Goal: Communication & Community: Answer question/provide support

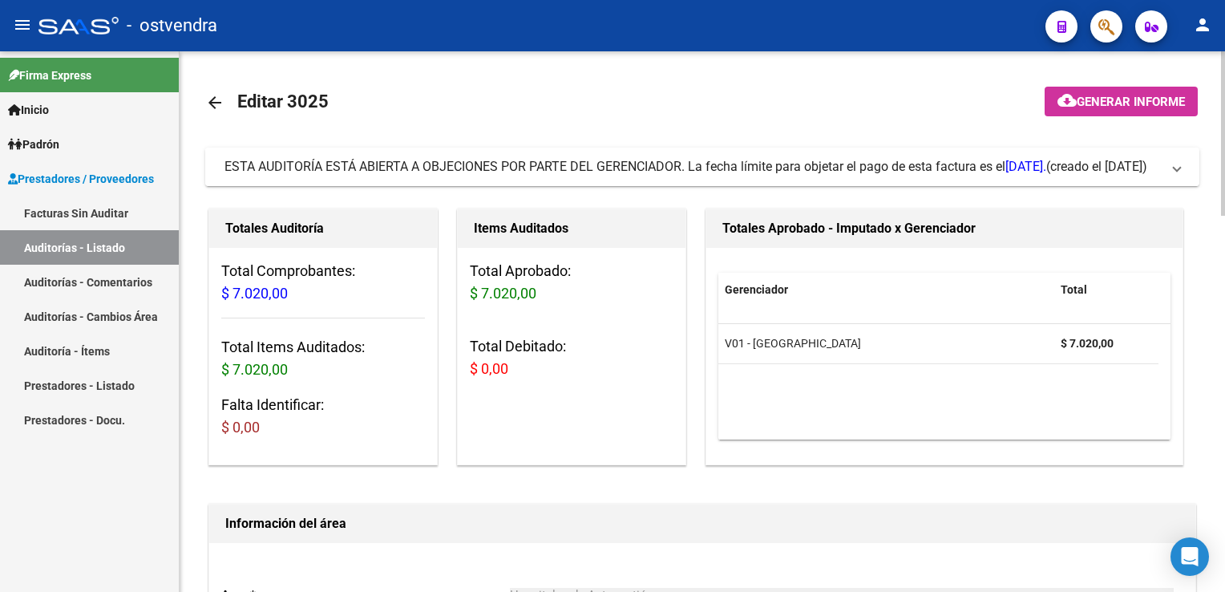
drag, startPoint x: 1170, startPoint y: 172, endPoint x: 1125, endPoint y: 186, distance: 46.4
click at [1162, 176] on span "ESTA AUDITORÍA ESTÁ ABIERTA A OBJECIONES POR PARTE DEL GERENCIADOR. La fecha lí…" at bounding box center [698, 167] width 949 height 18
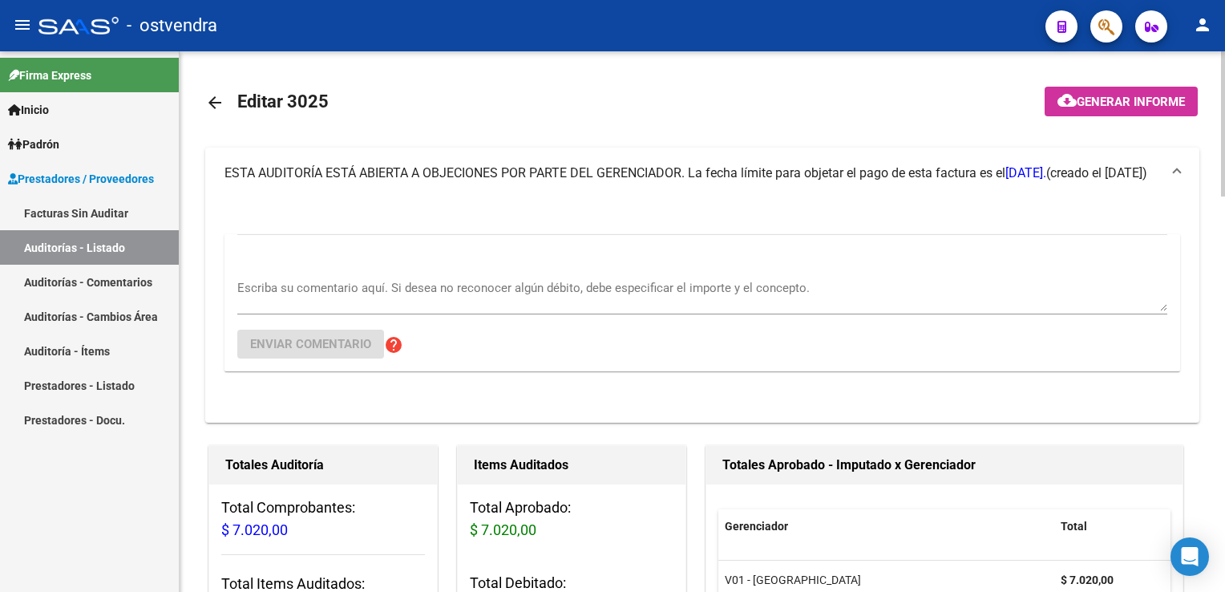
click at [408, 283] on textarea "Escriba su comentario aquí. Si desea no reconocer algún débito, debe especifica…" at bounding box center [702, 295] width 930 height 32
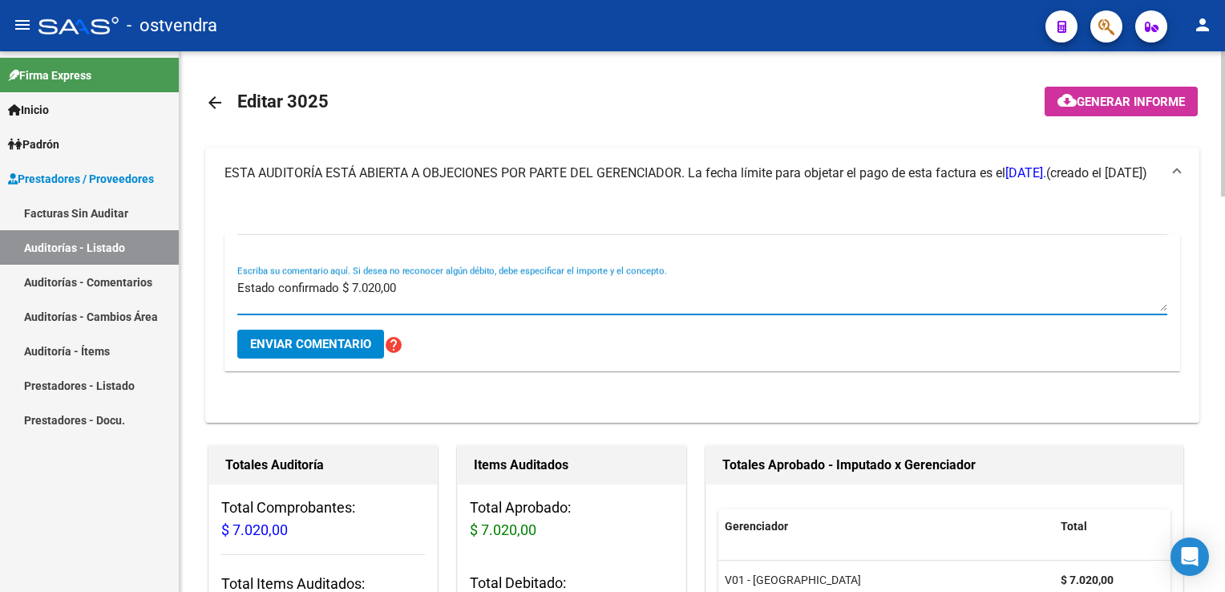
type textarea "Estado confirmado $ 7.020,00"
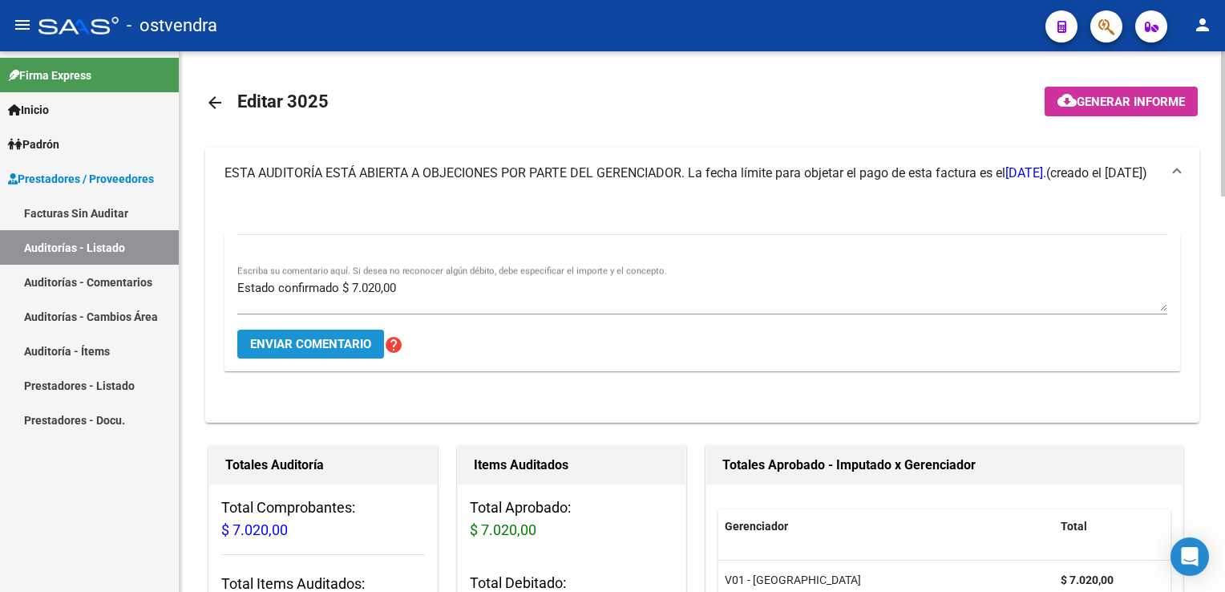
click at [317, 350] on span "Enviar comentario" at bounding box center [310, 344] width 121 height 14
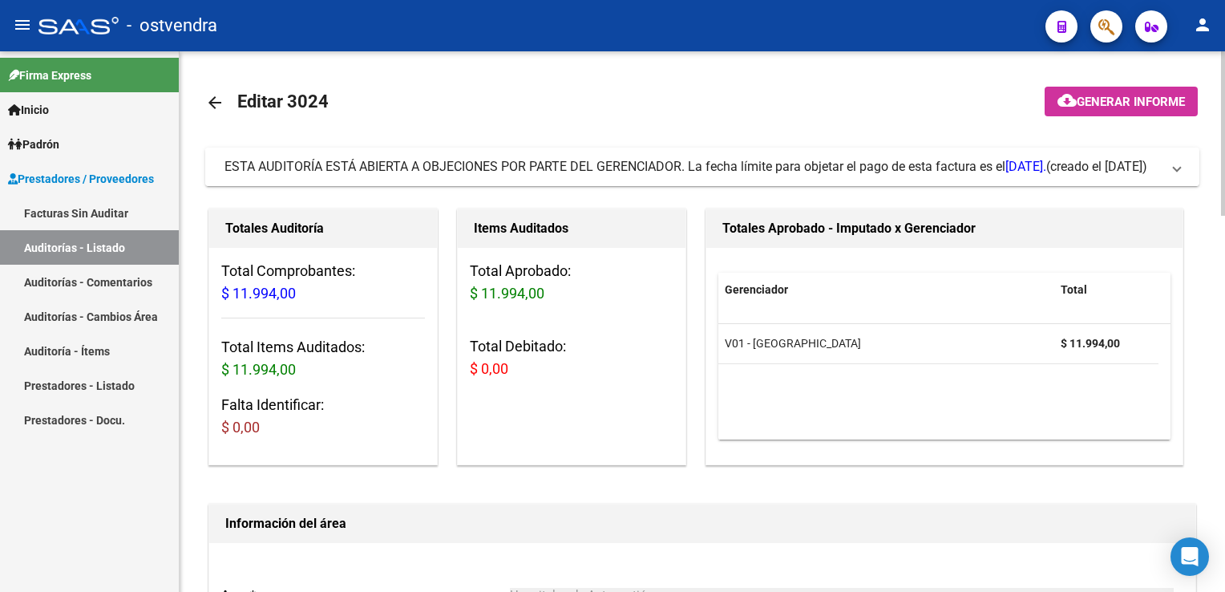
click at [1184, 172] on mat-expansion-panel-header "ESTA AUDITORÍA ESTÁ ABIERTA A OBJECIONES POR PARTE DEL GERENCIADOR. La fecha lí…" at bounding box center [702, 166] width 994 height 38
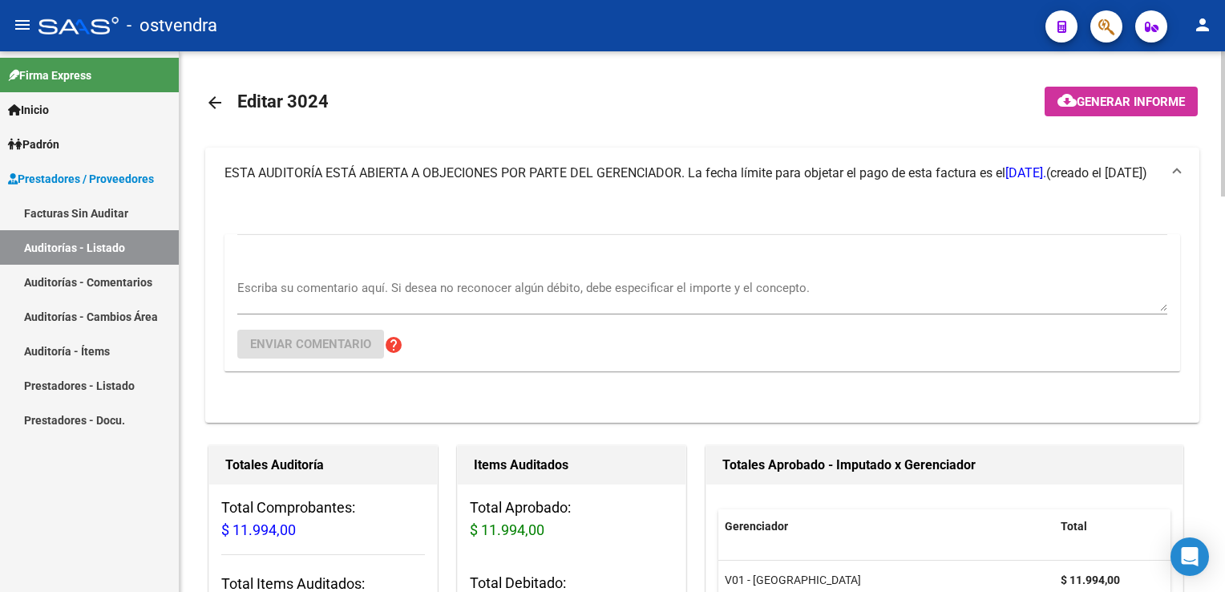
click at [539, 272] on div "Escriba su comentario aquí. Si desea no reconocer algún débito, debe especifica…" at bounding box center [702, 289] width 930 height 49
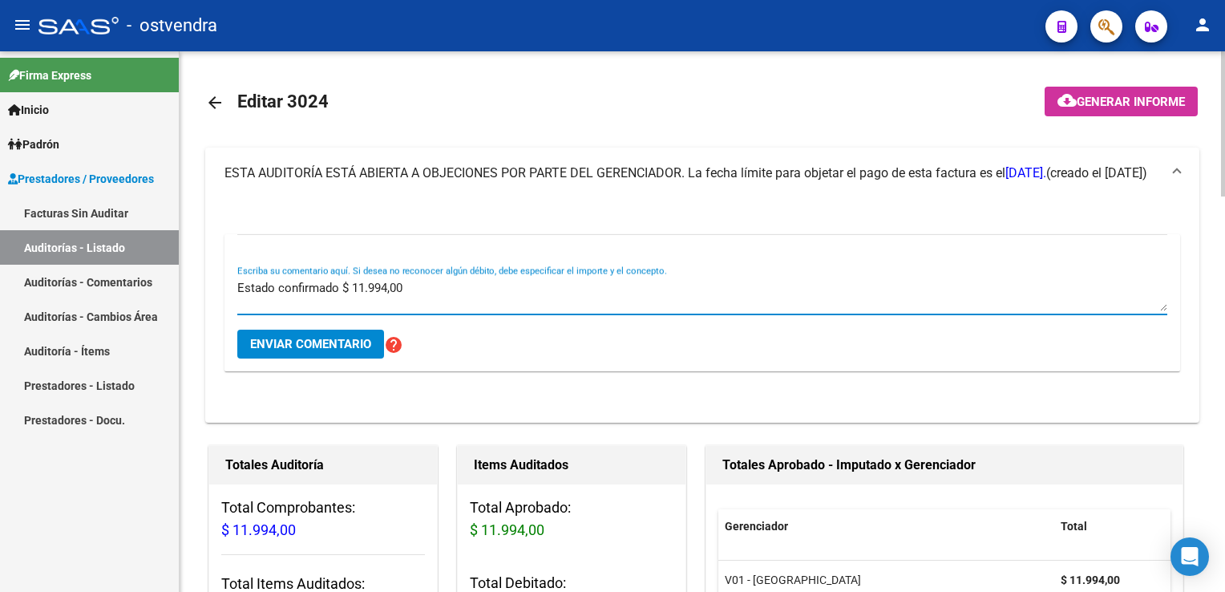
type textarea "Estado confirmado $ 11.994,00"
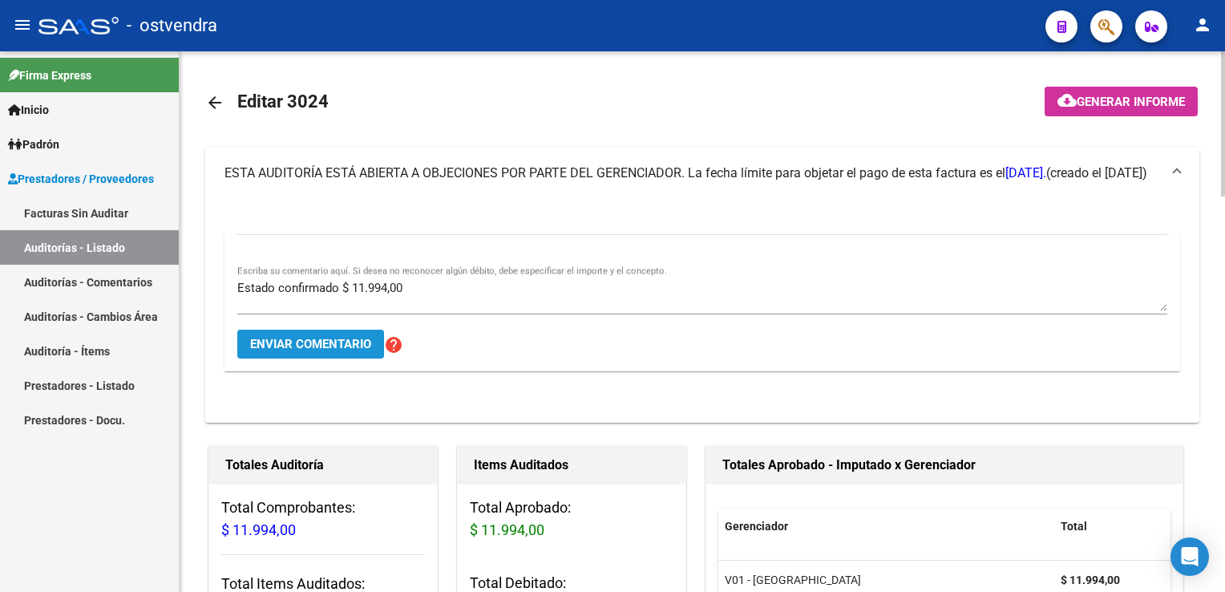
click at [311, 345] on span "Enviar comentario" at bounding box center [310, 344] width 121 height 14
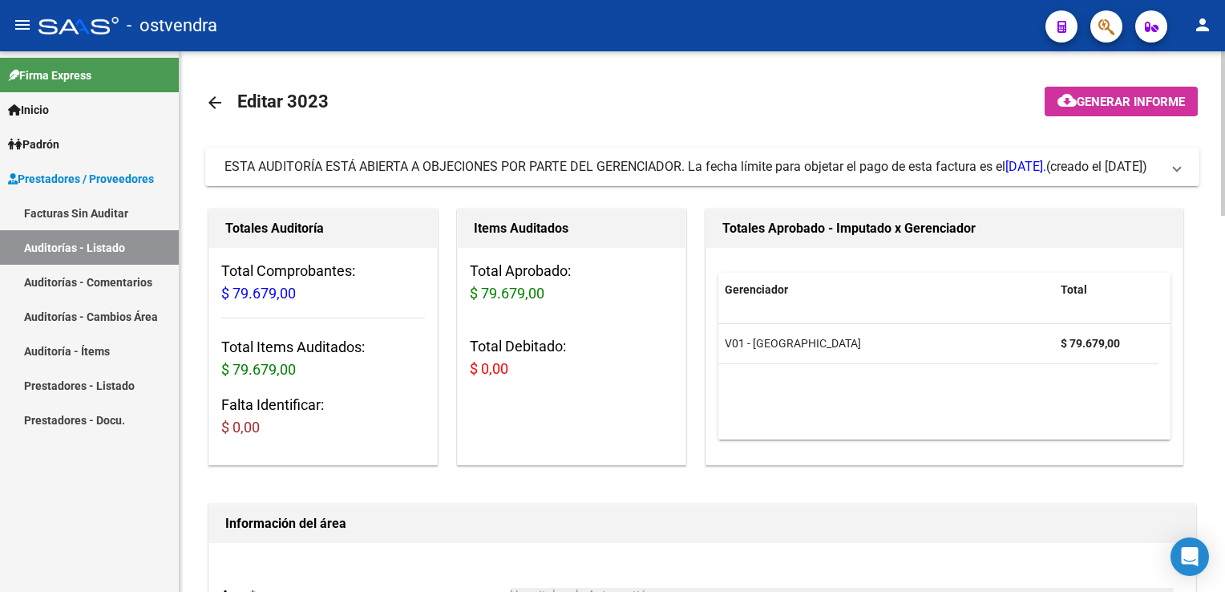
drag, startPoint x: 1173, startPoint y: 175, endPoint x: 748, endPoint y: 256, distance: 432.5
click at [1170, 175] on span "ESTA AUDITORÍA ESTÁ ABIERTA A OBJECIONES POR PARTE DEL GERENCIADOR. La fecha lí…" at bounding box center [698, 167] width 949 height 18
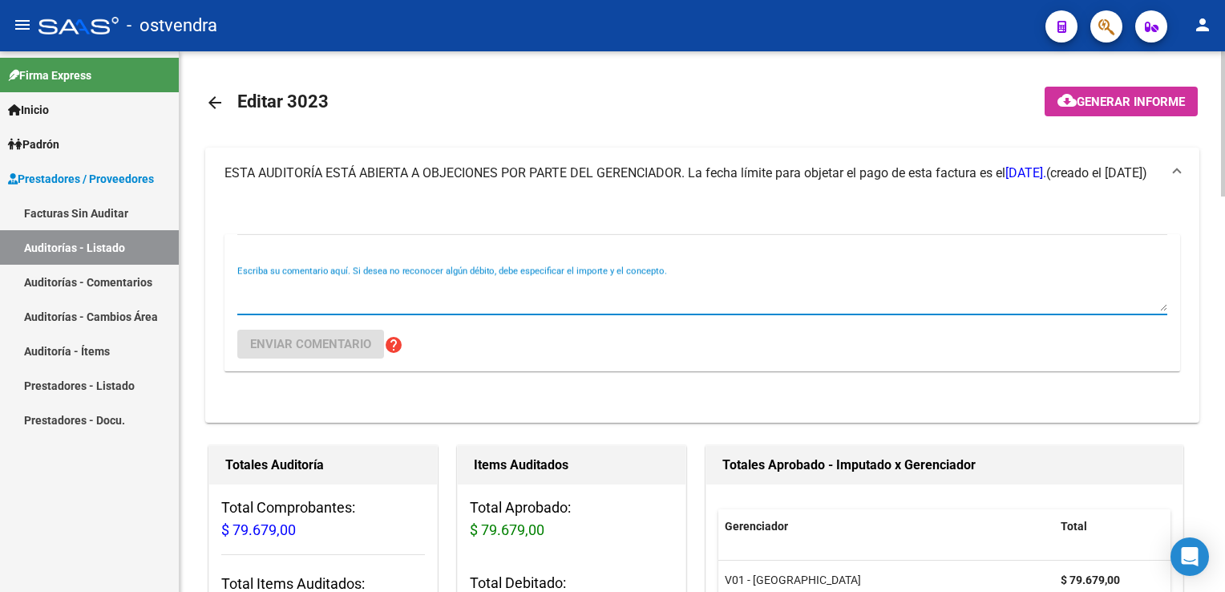
click at [394, 297] on textarea "Escriba su comentario aquí. Si desea no reconocer algún débito, debe especifica…" at bounding box center [702, 295] width 930 height 32
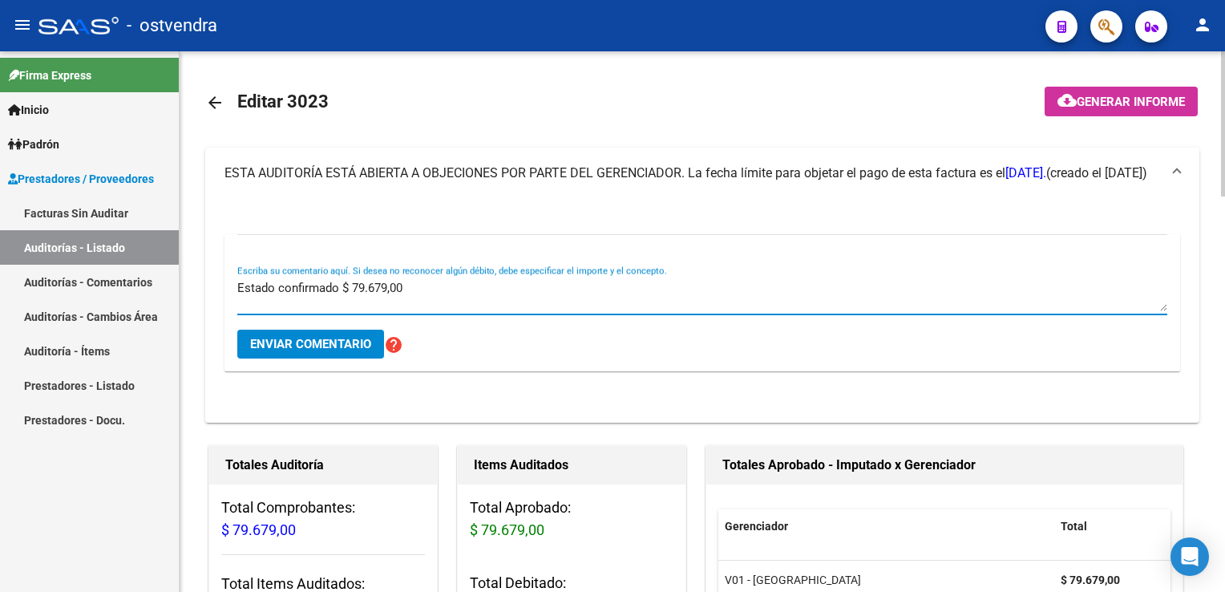
type textarea "Estado confirmado $ 79.679,00"
click at [332, 345] on span "Enviar comentario" at bounding box center [310, 344] width 121 height 14
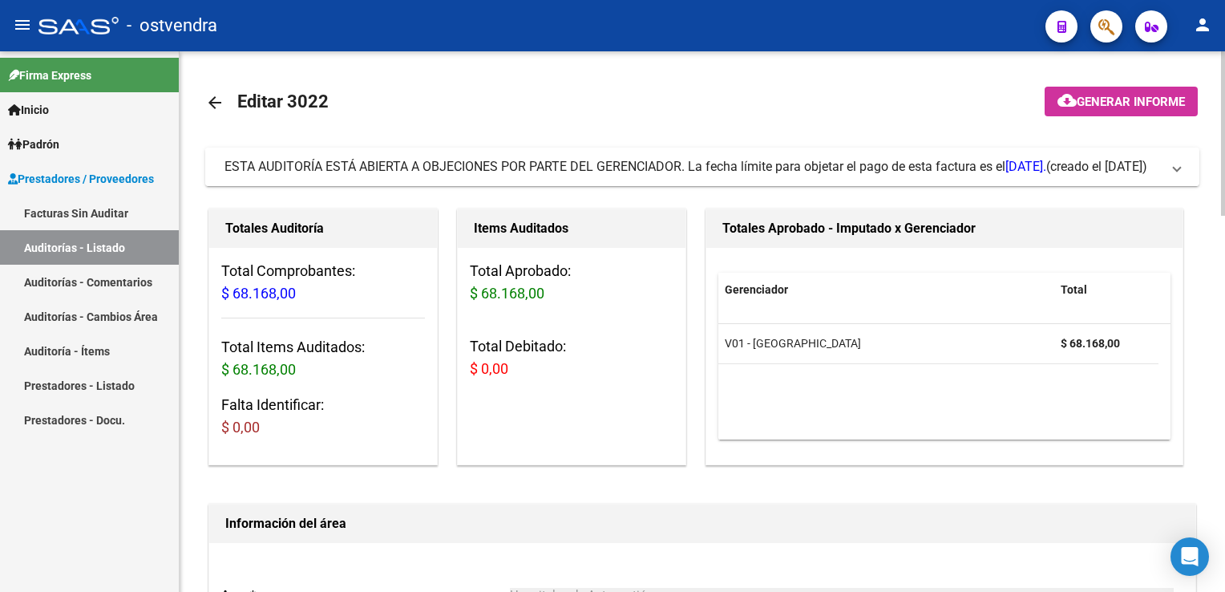
click at [1174, 167] on span at bounding box center [1177, 167] width 6 height 18
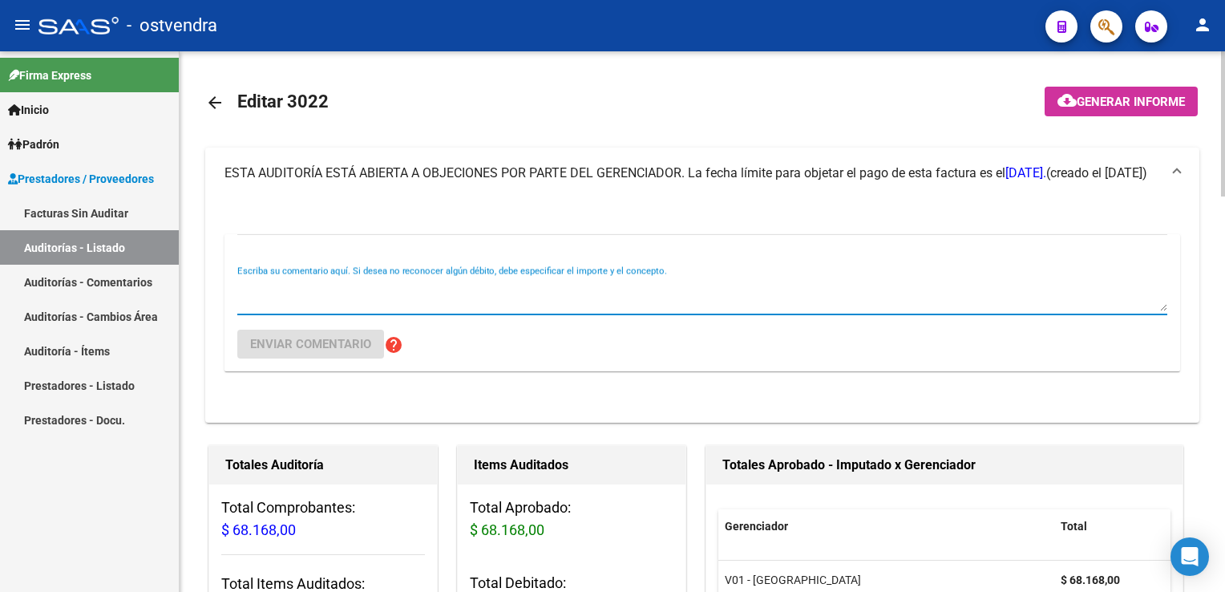
drag, startPoint x: 434, startPoint y: 281, endPoint x: 446, endPoint y: 281, distance: 12.0
click at [439, 281] on textarea "Escriba su comentario aquí. Si desea no reconocer algún débito, debe especifica…" at bounding box center [702, 295] width 930 height 32
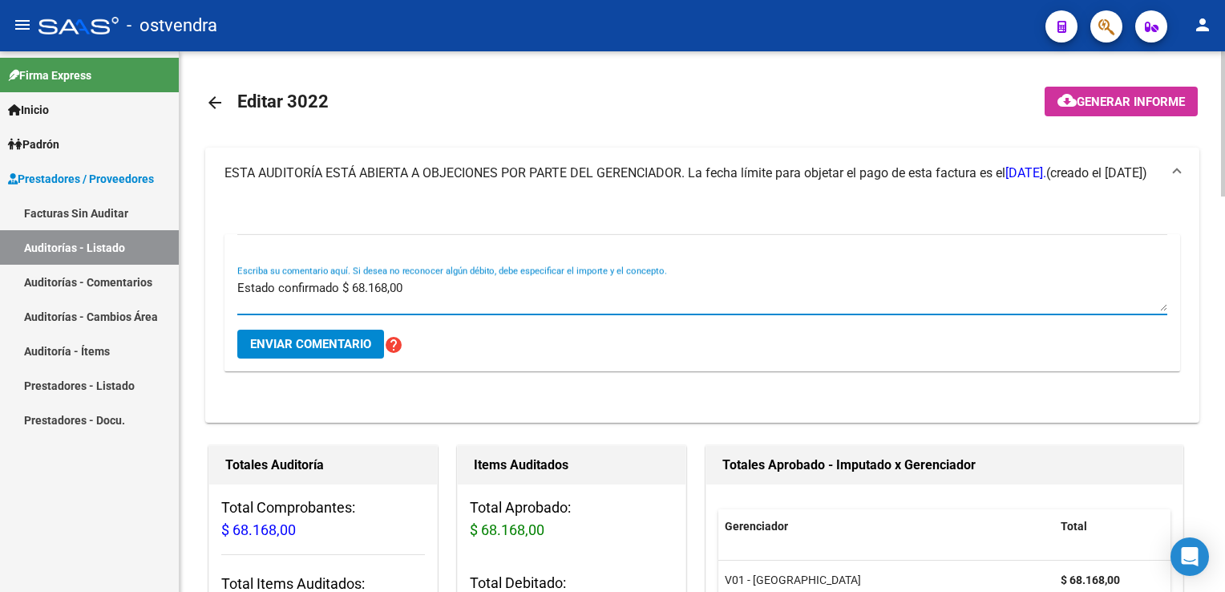
type textarea "Estado confirmado $ 68.168,00"
click at [319, 349] on span "Enviar comentario" at bounding box center [310, 344] width 121 height 14
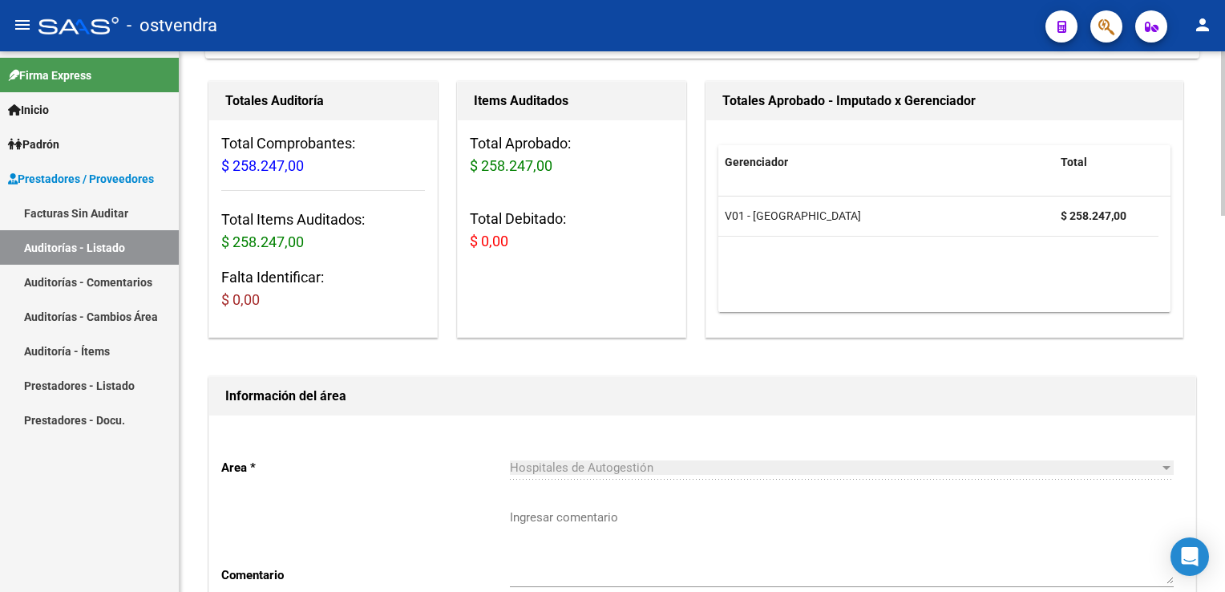
scroll to position [80, 0]
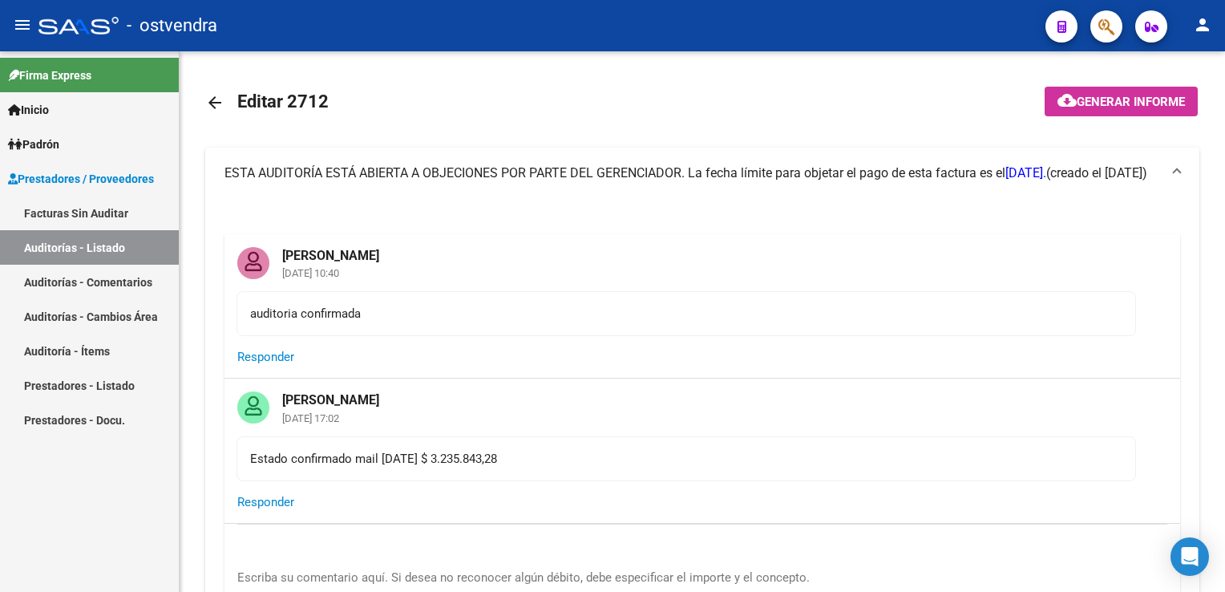
scroll to position [160, 0]
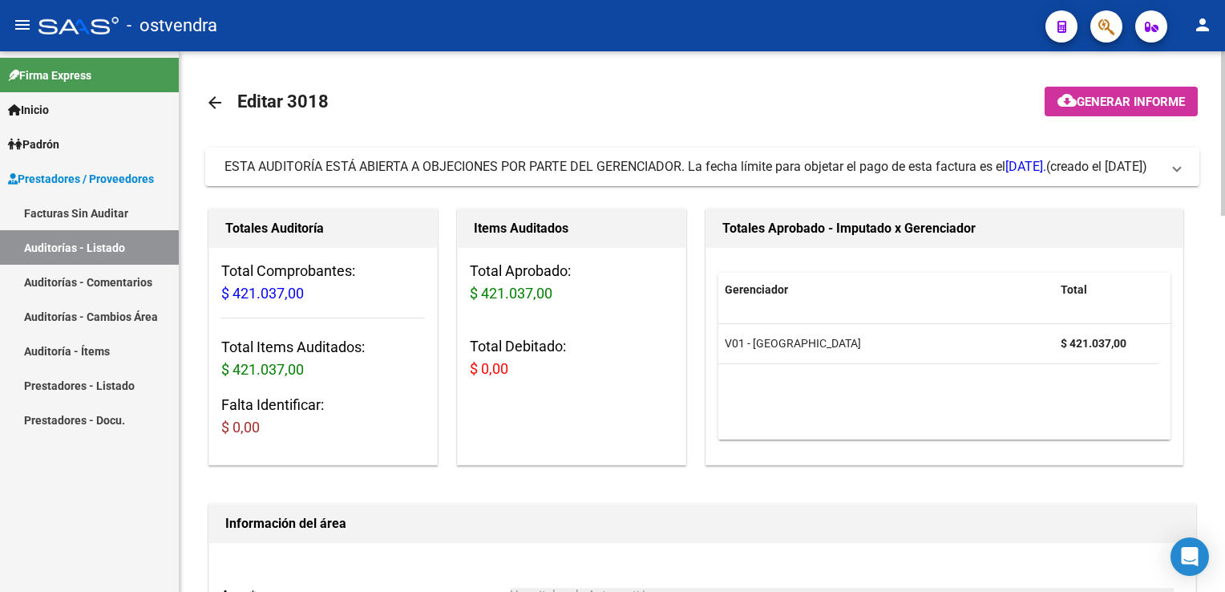
click at [1183, 171] on mat-expansion-panel-header "ESTA AUDITORÍA ESTÁ ABIERTA A OBJECIONES POR PARTE DEL GERENCIADOR. La fecha lí…" at bounding box center [702, 166] width 994 height 38
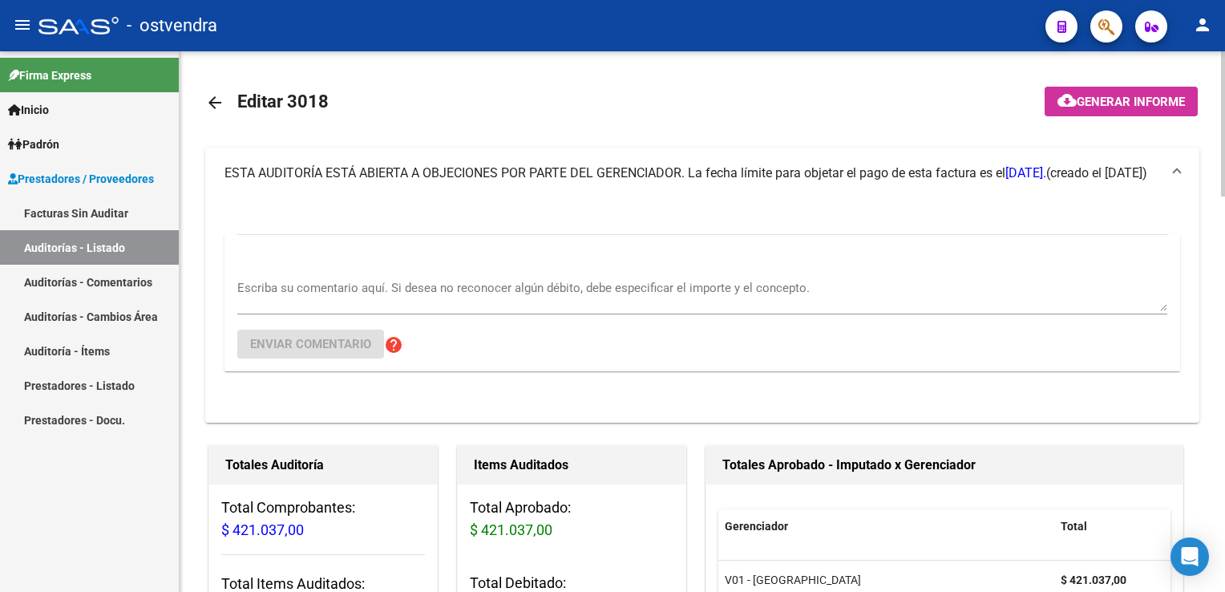
click at [406, 273] on div "Escriba su comentario aquí. Si desea no reconocer algún débito, debe especifica…" at bounding box center [702, 289] width 930 height 49
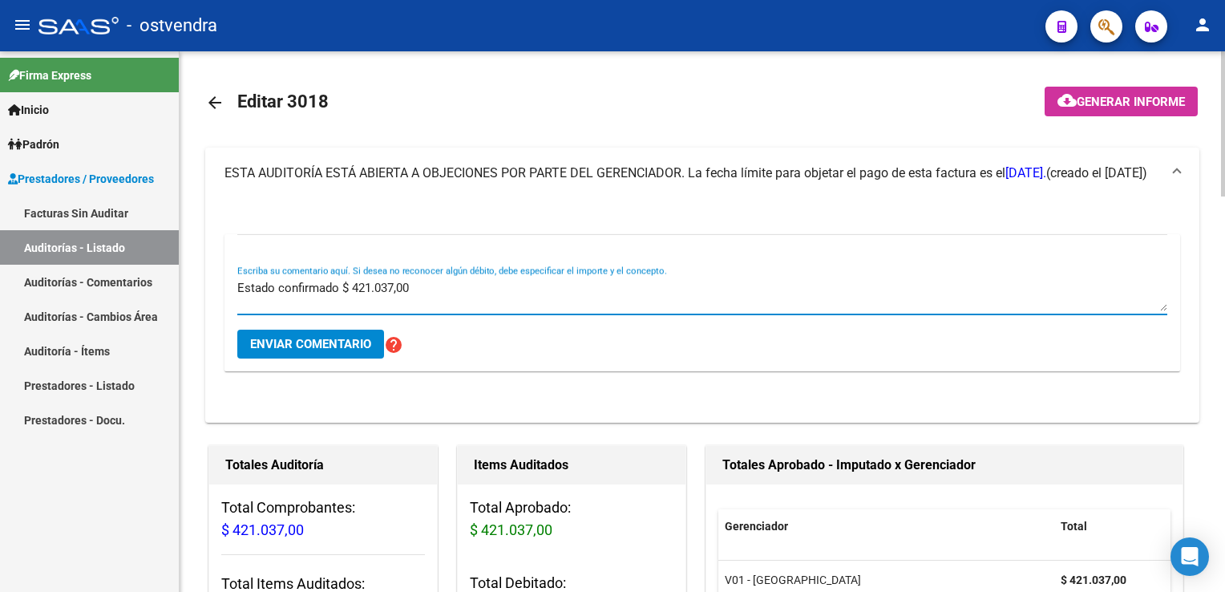
type textarea "Estado confirmado $ 421.037,00"
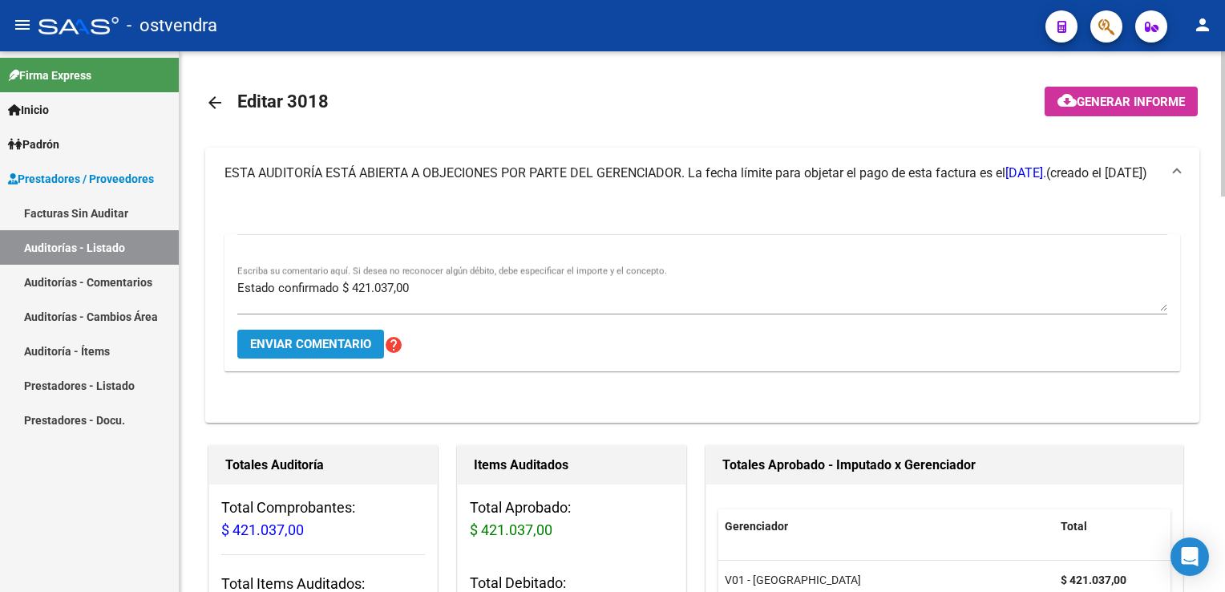
drag, startPoint x: 333, startPoint y: 345, endPoint x: 340, endPoint y: 329, distance: 18.3
click at [331, 348] on span "Enviar comentario" at bounding box center [310, 344] width 121 height 14
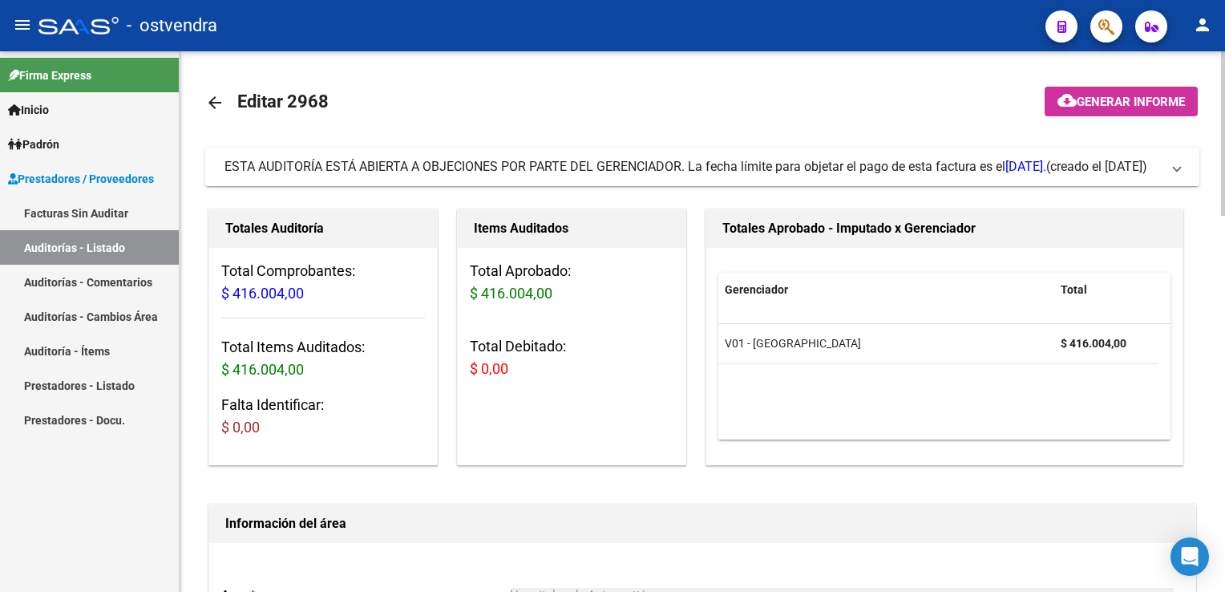
click at [1183, 165] on mat-expansion-panel-header "ESTA AUDITORÍA ESTÁ ABIERTA A OBJECIONES POR PARTE DEL GERENCIADOR. La fecha lí…" at bounding box center [702, 166] width 994 height 38
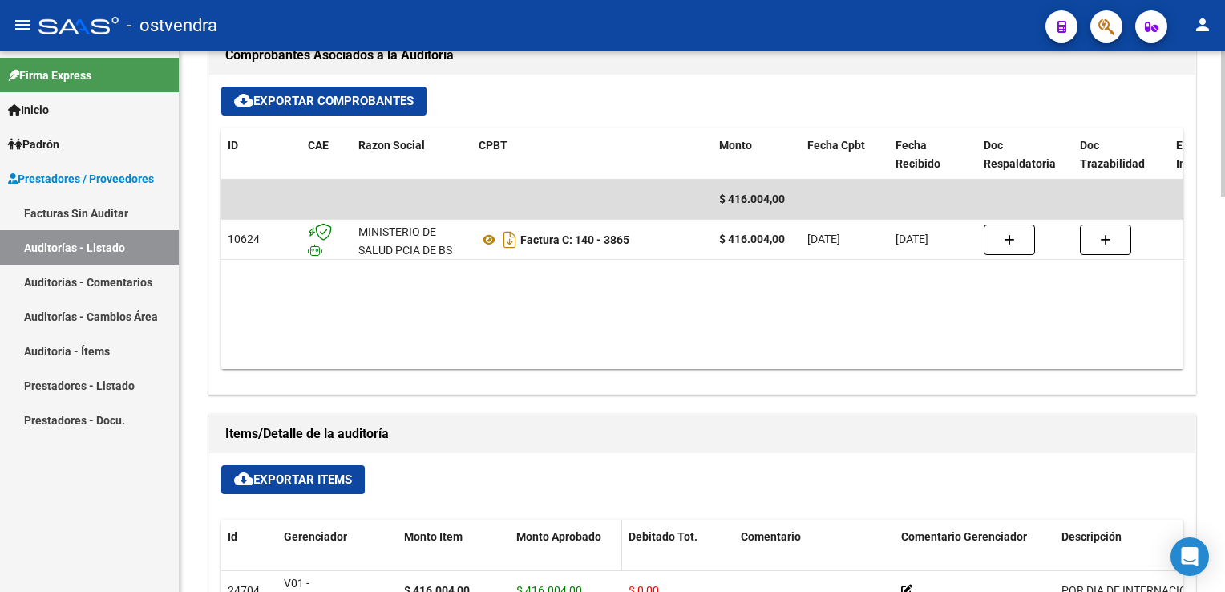
scroll to position [989, 0]
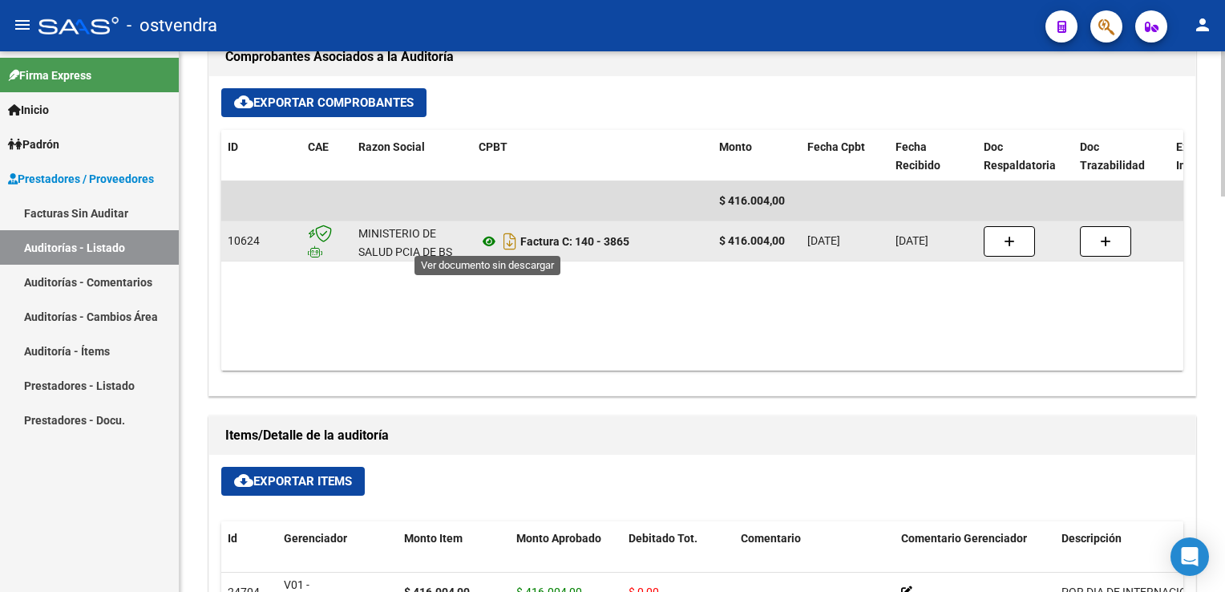
click at [487, 240] on icon at bounding box center [489, 241] width 21 height 19
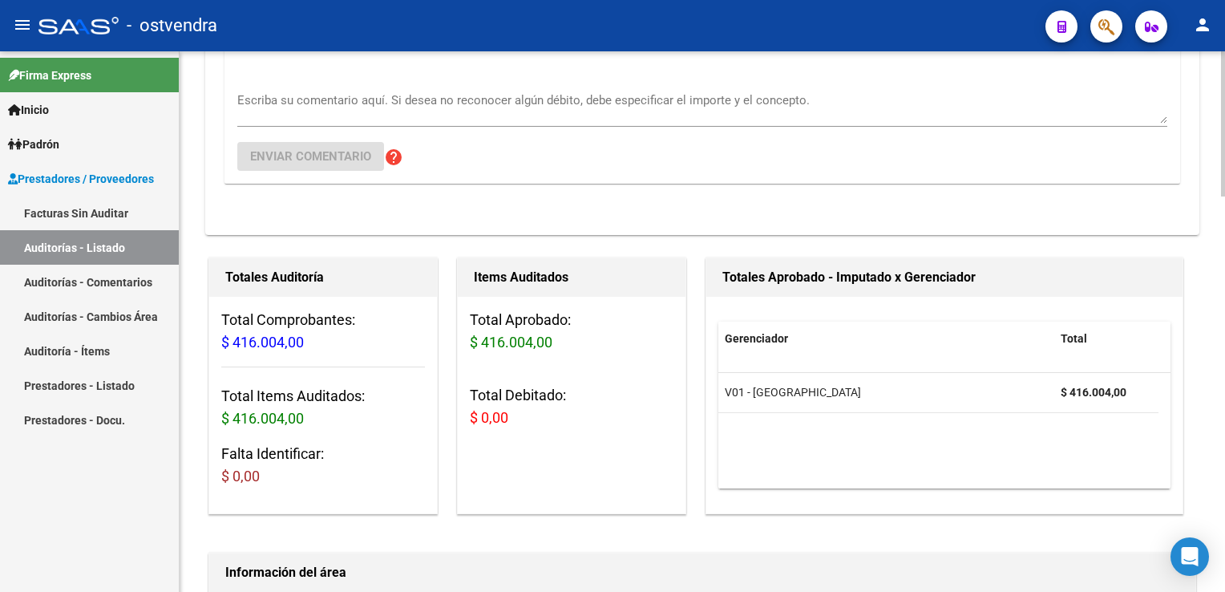
scroll to position [0, 0]
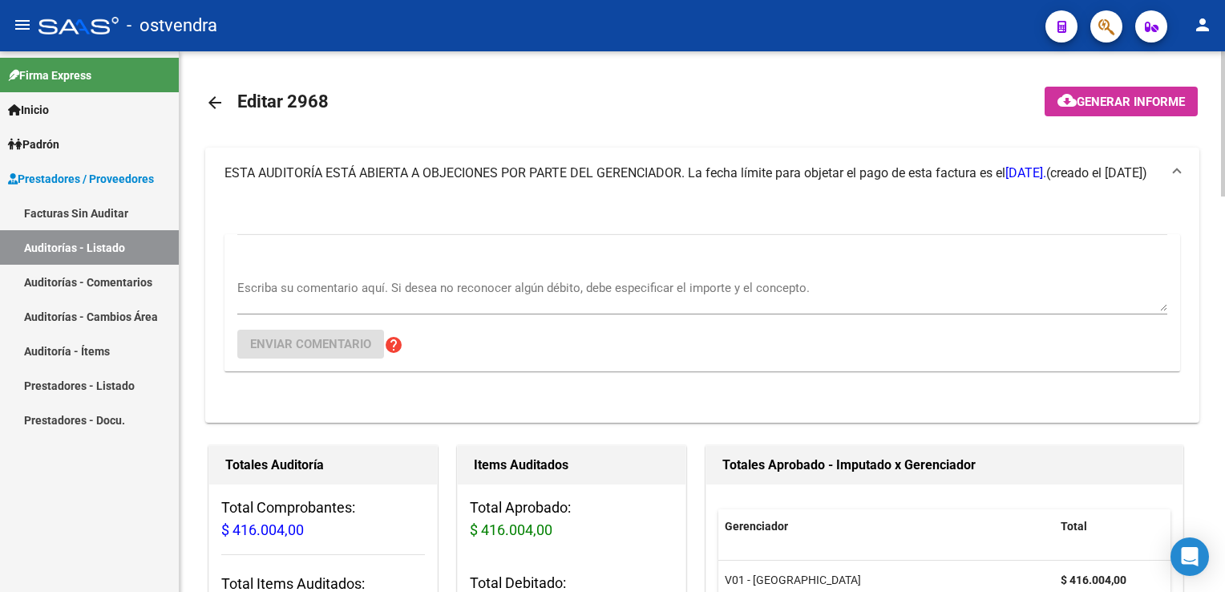
click at [525, 285] on textarea "Escriba su comentario aquí. Si desea no reconocer algún débito, debe especifica…" at bounding box center [702, 295] width 930 height 32
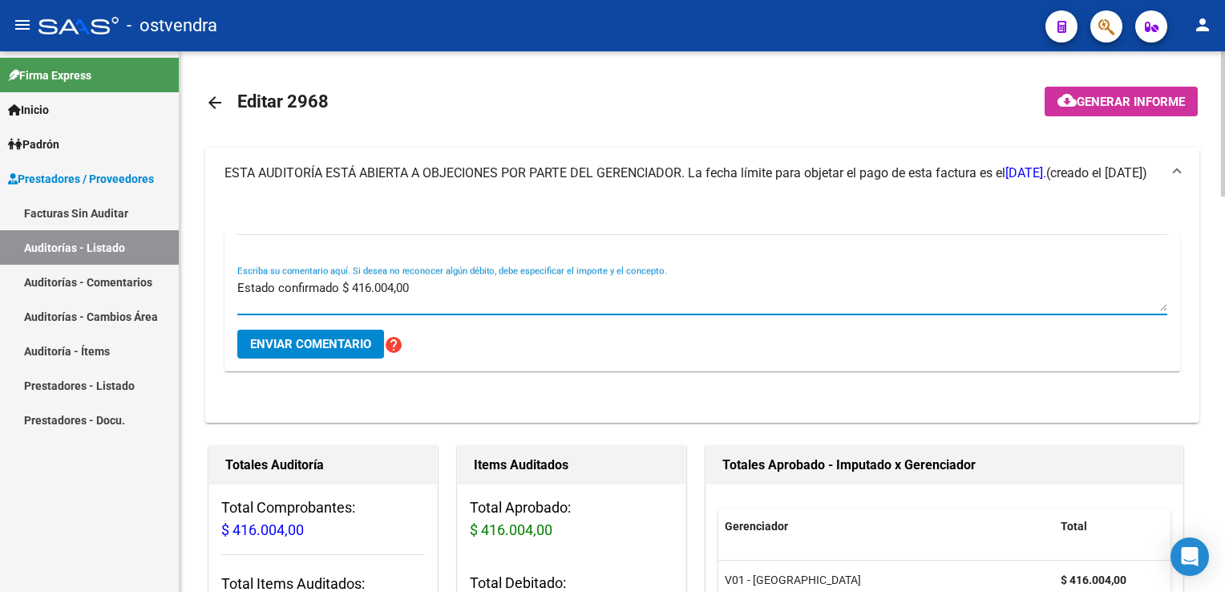
type textarea "Estado confirmado $ 416.004,00"
click at [273, 346] on span "Enviar comentario" at bounding box center [310, 344] width 121 height 14
